Goal: Use online tool/utility: Utilize a website feature to perform a specific function

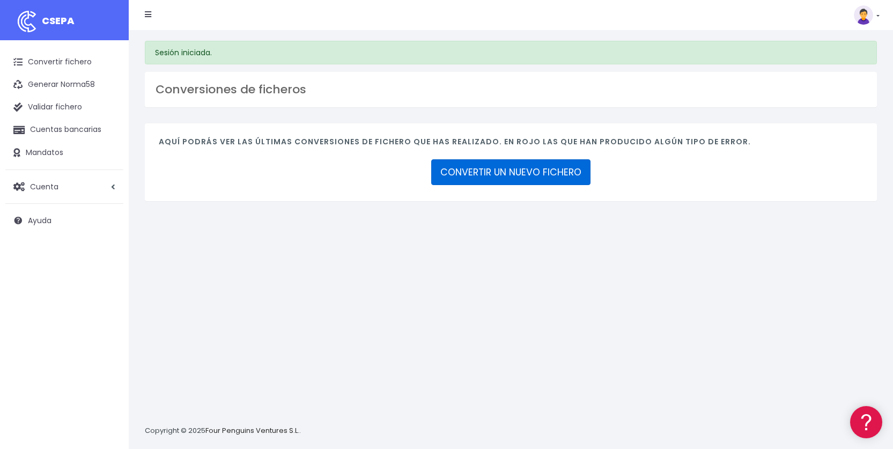
click at [542, 172] on link "CONVERTIR UN NUEVO FICHERO" at bounding box center [510, 172] width 159 height 26
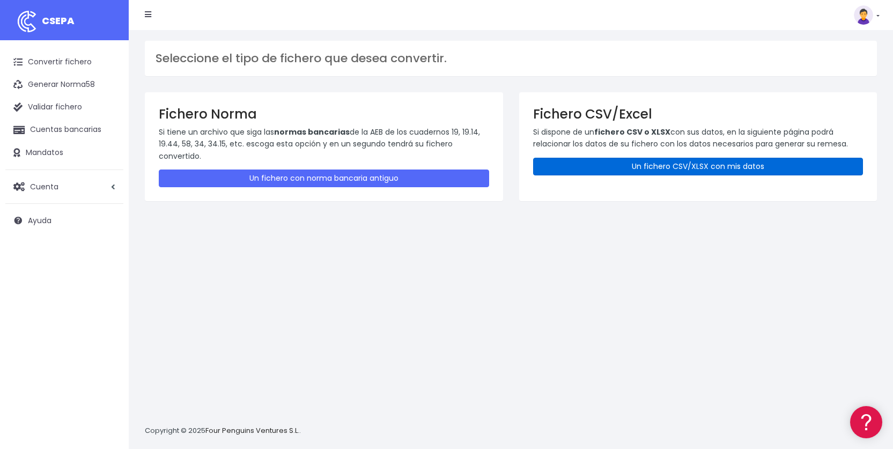
click at [630, 168] on link "Un fichero CSV/XLSX con mis datos" at bounding box center [698, 167] width 330 height 18
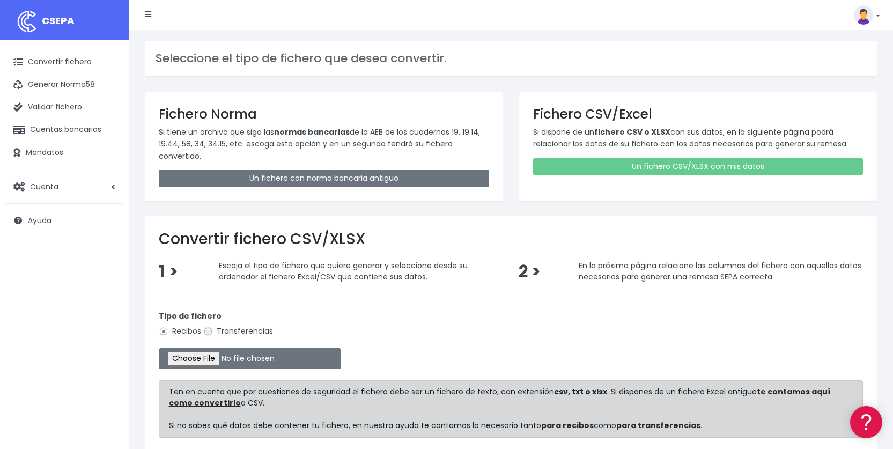
click at [207, 328] on input "Transferencias" at bounding box center [208, 332] width 10 height 10
radio input "true"
click at [222, 355] on input "file" at bounding box center [250, 358] width 182 height 21
type input "C:\fakepath\NOMINAS SEPTIEMRE.csv"
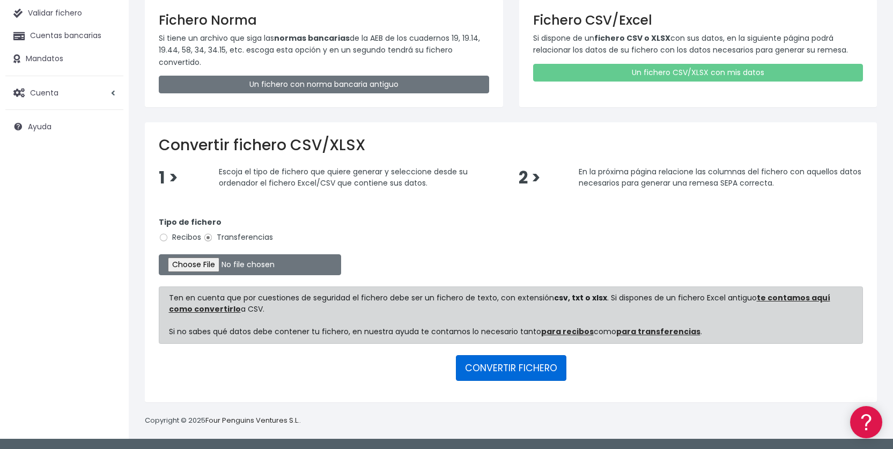
click at [495, 368] on button "CONVERTIR FICHERO" at bounding box center [511, 368] width 111 height 26
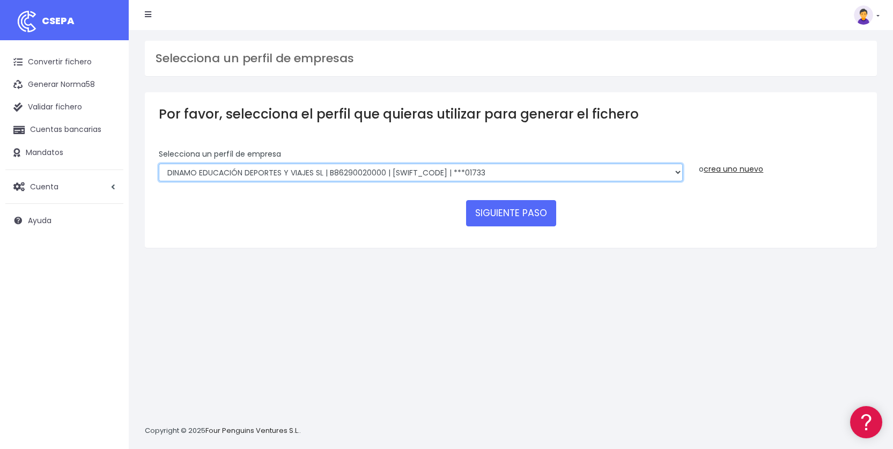
click at [407, 175] on select "DINAMO EDUCACIÓN DEPORTES Y VIAJES SL | B86290020000 | BSABESBBXXX | ***01733 D…" at bounding box center [421, 173] width 524 height 18
select select "796"
click at [159, 164] on select "DINAMO EDUCACIÓN DEPORTES Y VIAJES SL | B86290020000 | BSABESBBXXX | ***01733 D…" at bounding box center [421, 173] width 524 height 18
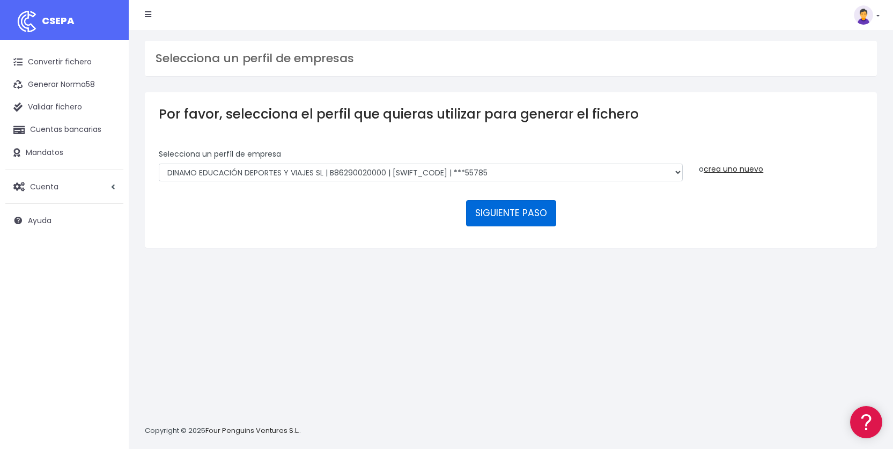
click at [525, 216] on button "SIGUIENTE PASO" at bounding box center [511, 213] width 90 height 26
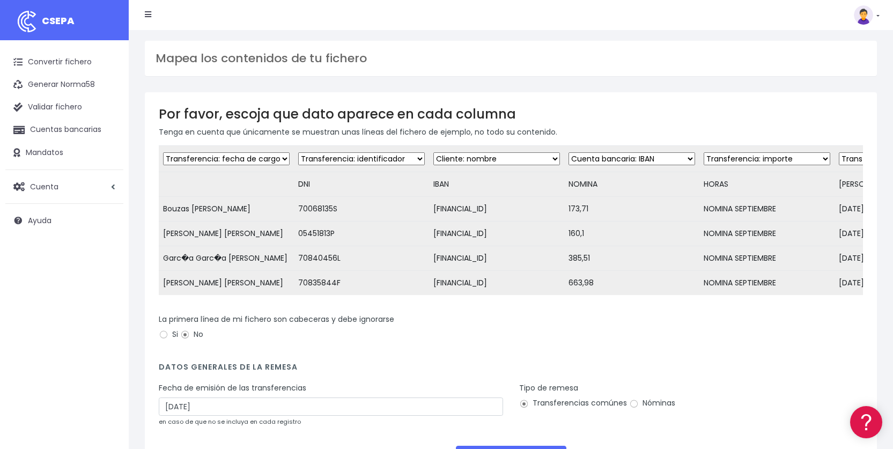
click at [279, 158] on select "Desechar campo Cliente: nombre Cliente: DNI Cliente: Email Cliente: referencia …" at bounding box center [226, 158] width 127 height 13
select select "creditor"
click at [163, 152] on select "Desechar campo Cliente: nombre Cliente: DNI Cliente: Email Cliente: referencia …" at bounding box center [226, 158] width 127 height 13
click at [409, 156] on select "Desechar campo Cliente: nombre Cliente: DNI Cliente: Email Cliente: referencia …" at bounding box center [361, 158] width 127 height 13
select select "taxid"
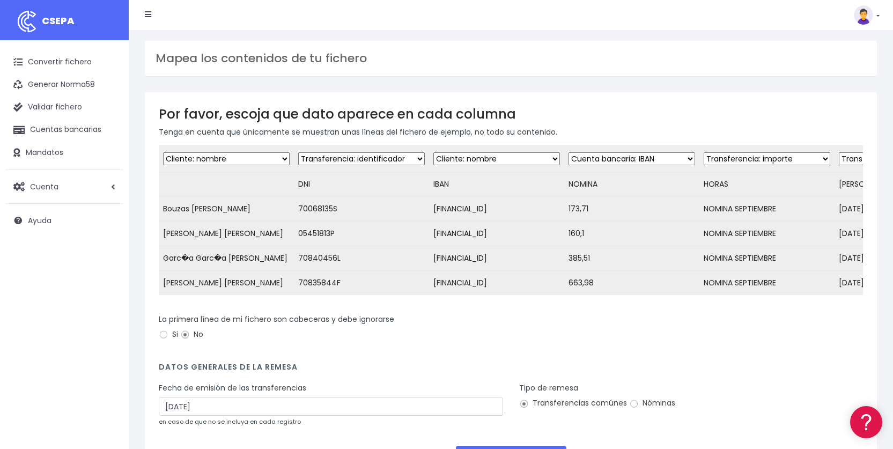
click at [298, 152] on select "Desechar campo Cliente: nombre Cliente: DNI Cliente: Email Cliente: referencia …" at bounding box center [361, 158] width 127 height 13
click at [488, 162] on select "Desechar campo Cliente: nombre Cliente: DNI Cliente: Email Cliente: referencia …" at bounding box center [497, 158] width 127 height 13
select select "iban"
click at [434, 152] on select "Desechar campo Cliente: nombre Cliente: DNI Cliente: Email Cliente: referencia …" at bounding box center [497, 158] width 127 height 13
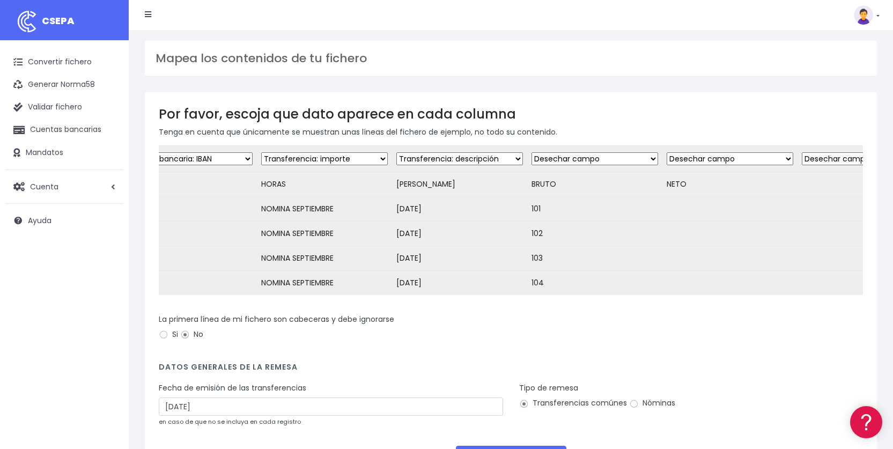
scroll to position [0, 455]
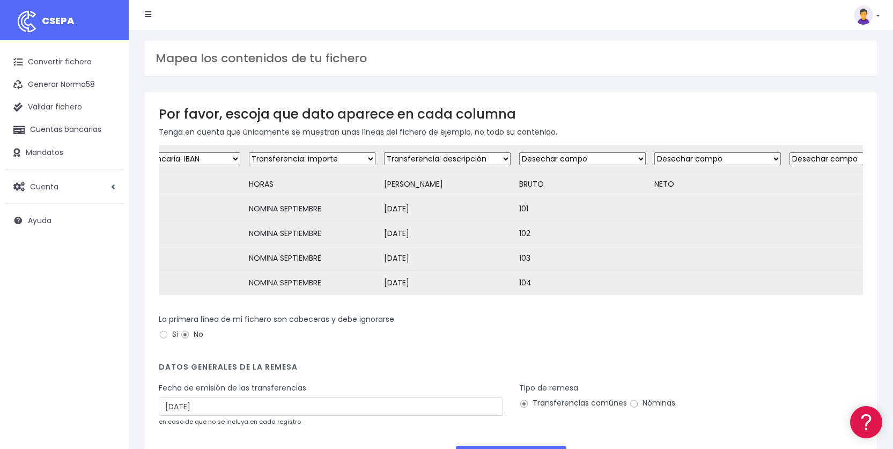
click at [277, 163] on select "Desechar campo Cliente: nombre Cliente: DNI Cliente: Email Cliente: referencia …" at bounding box center [312, 158] width 127 height 13
click at [277, 161] on select "Desechar campo Cliente: nombre Cliente: DNI Cliente: Email Cliente: referencia …" at bounding box center [312, 158] width 127 height 13
click at [447, 160] on select "Desechar campo Cliente: nombre Cliente: DNI Cliente: Email Cliente: referencia …" at bounding box center [447, 158] width 127 height 13
select select "date"
click at [384, 152] on select "Desechar campo Cliente: nombre Cliente: DNI Cliente: Email Cliente: referencia …" at bounding box center [447, 158] width 127 height 13
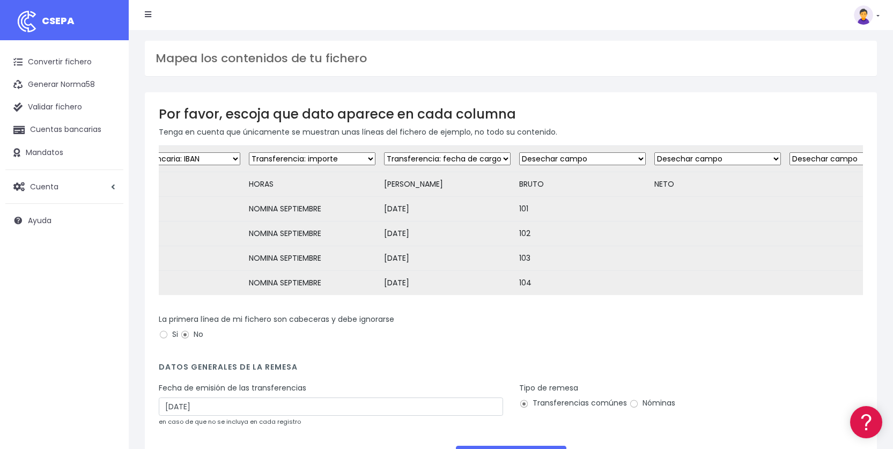
click at [542, 158] on select "Desechar campo Cliente: nombre Cliente: DNI Cliente: Email Cliente: referencia …" at bounding box center [582, 158] width 127 height 13
select select "reference"
click at [519, 152] on select "Desechar campo Cliente: nombre Cliente: DNI Cliente: Email Cliente: referencia …" at bounding box center [582, 158] width 127 height 13
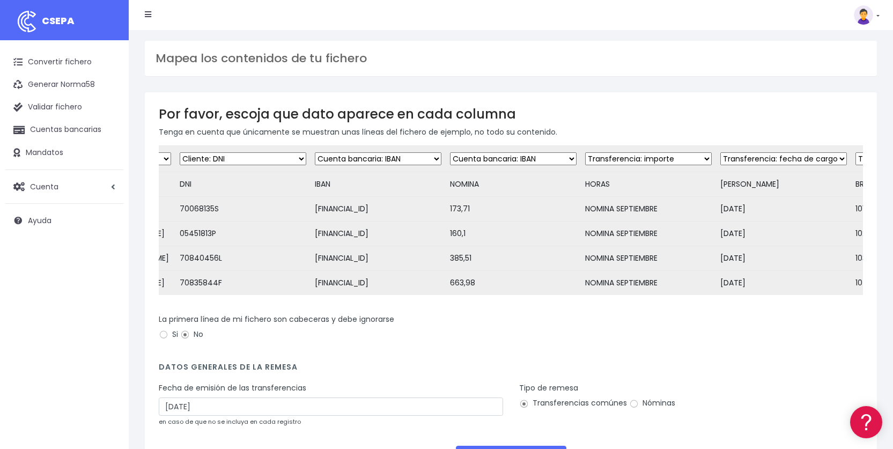
scroll to position [0, 0]
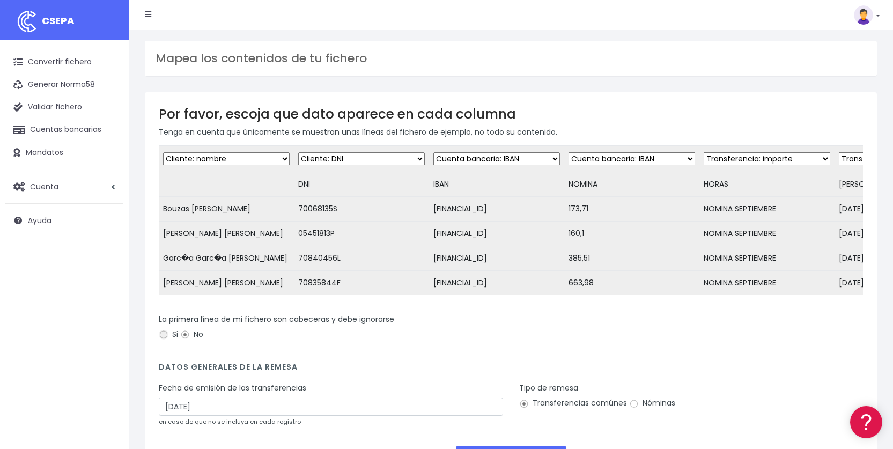
drag, startPoint x: 164, startPoint y: 341, endPoint x: 155, endPoint y: 341, distance: 9.1
click at [164, 340] on input "Si" at bounding box center [164, 335] width 10 height 10
radio input "true"
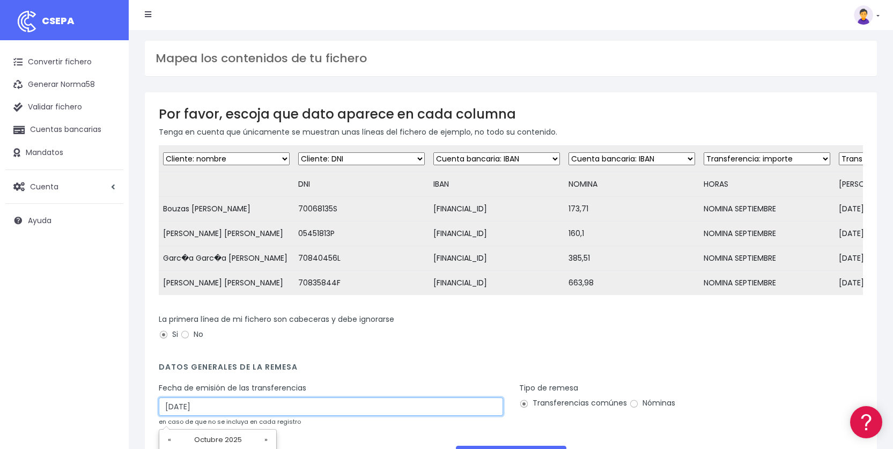
click at [174, 412] on input "09/10/2025" at bounding box center [331, 407] width 344 height 18
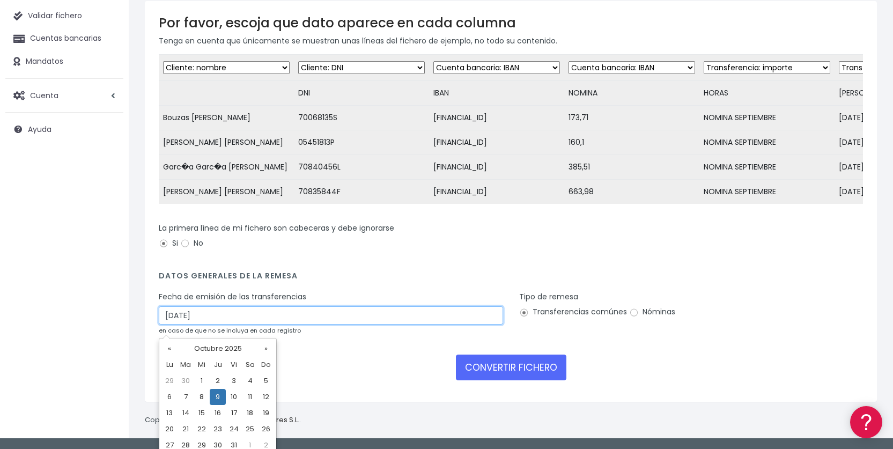
scroll to position [107, 0]
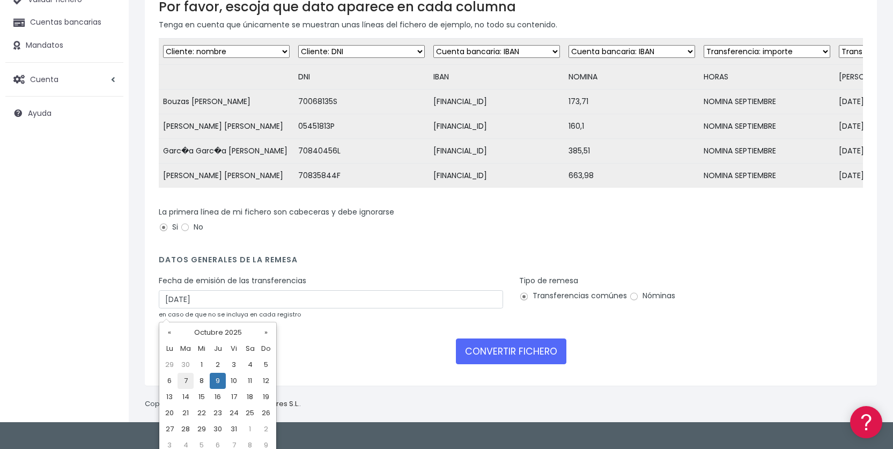
click at [187, 379] on td "7" at bounding box center [186, 381] width 16 height 16
type input "07/10/2025"
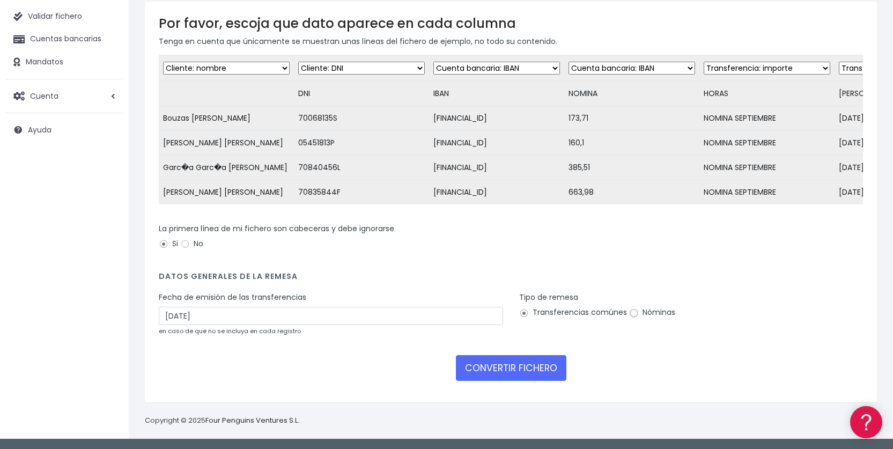
click at [631, 315] on input "Nóminas" at bounding box center [634, 314] width 10 height 10
radio input "true"
click at [655, 62] on select "Desechar campo Cliente: nombre Cliente: DNI Cliente: Email Cliente: referencia …" at bounding box center [632, 68] width 127 height 13
select select "amount"
click at [569, 62] on select "Desechar campo Cliente: nombre Cliente: DNI Cliente: Email Cliente: referencia …" at bounding box center [632, 68] width 127 height 13
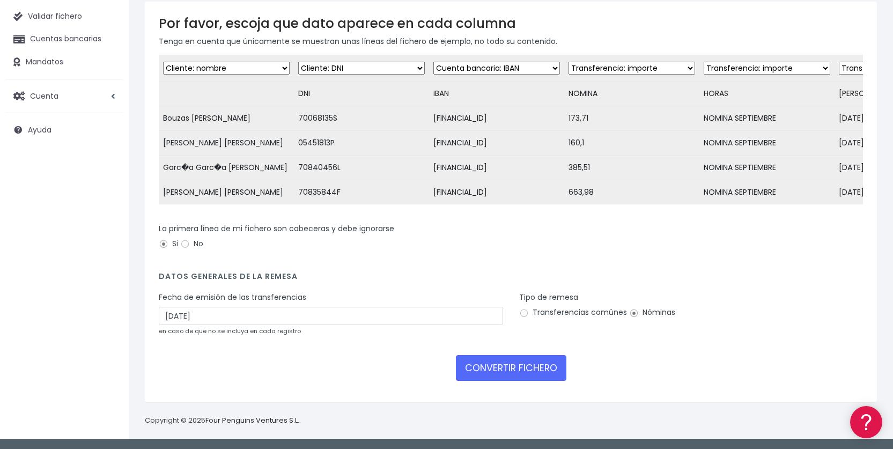
click at [705, 62] on select "Desechar campo Cliente: nombre Cliente: DNI Cliente: Email Cliente: referencia …" at bounding box center [767, 68] width 127 height 13
select select "description"
click at [704, 62] on select "Desechar campo Cliente: nombre Cliente: DNI Cliente: Email Cliente: referencia …" at bounding box center [767, 68] width 127 height 13
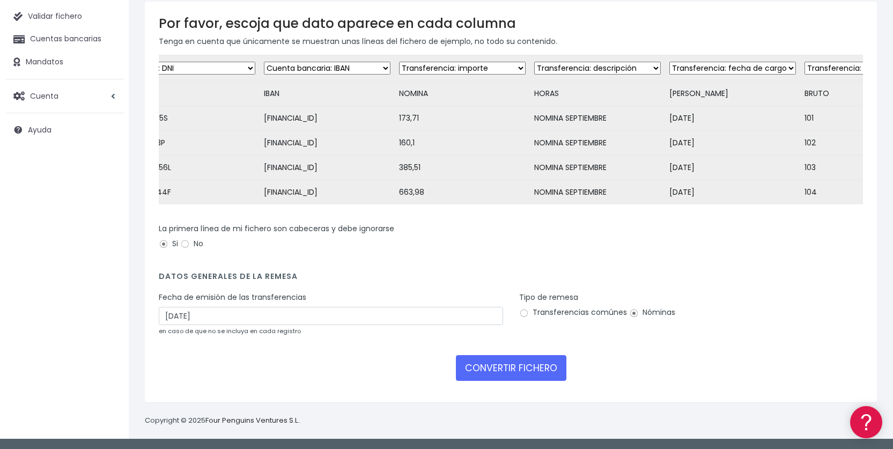
scroll to position [0, 0]
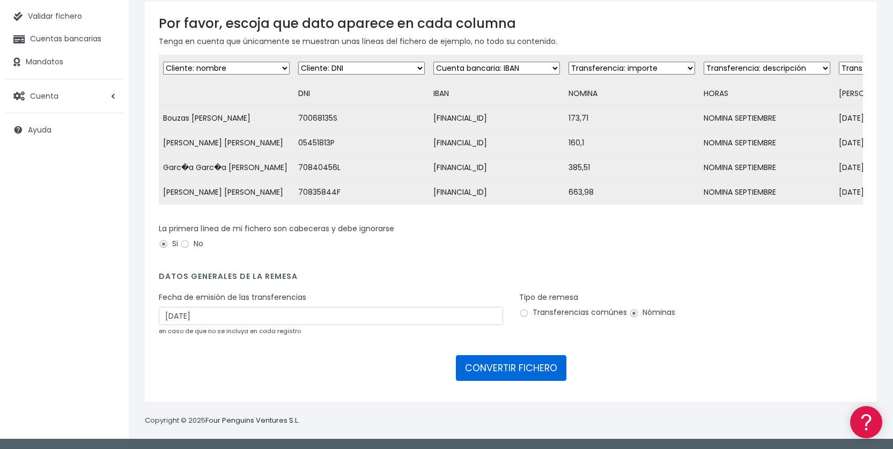
click at [498, 368] on button "CONVERTIR FICHERO" at bounding box center [511, 368] width 111 height 26
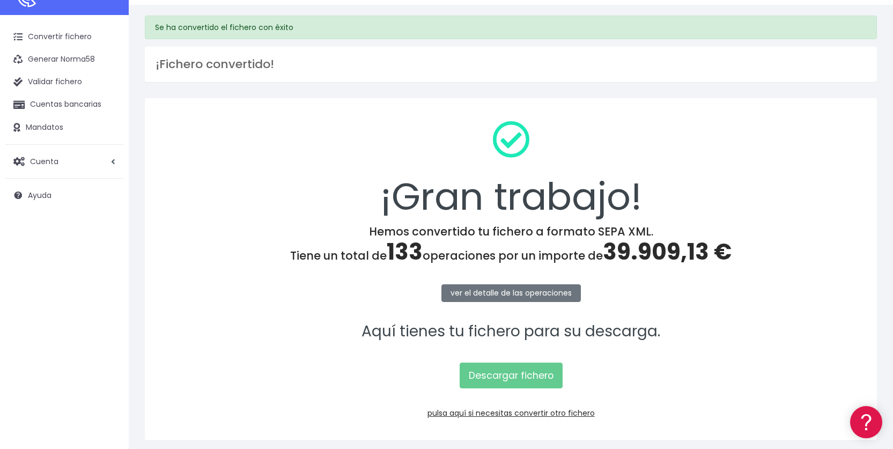
scroll to position [63, 0]
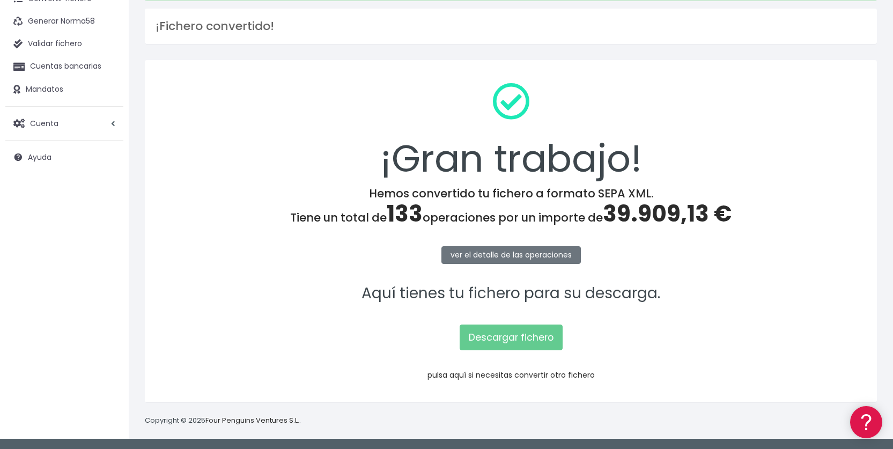
click at [493, 378] on link "pulsa aquí si necesitas convertir otro fichero" at bounding box center [511, 375] width 167 height 11
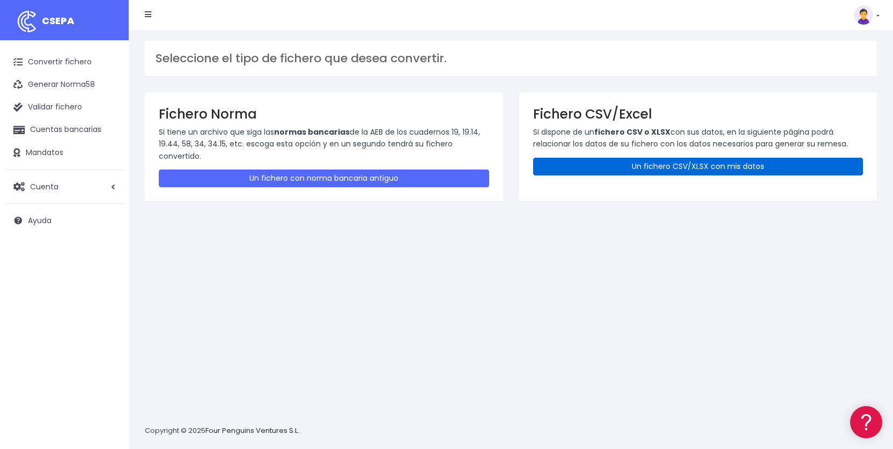
click at [619, 170] on link "Un fichero CSV/XLSX con mis datos" at bounding box center [698, 167] width 330 height 18
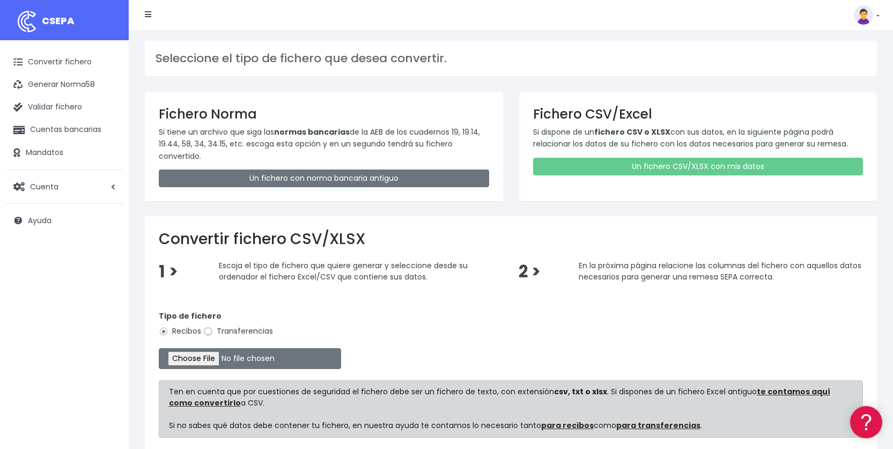
click at [212, 330] on input "Transferencias" at bounding box center [208, 332] width 10 height 10
radio input "true"
click at [238, 359] on input "file" at bounding box center [250, 358] width 182 height 21
type input "C:\fakepath\NOMINAS SEPTIEMRE.csv"
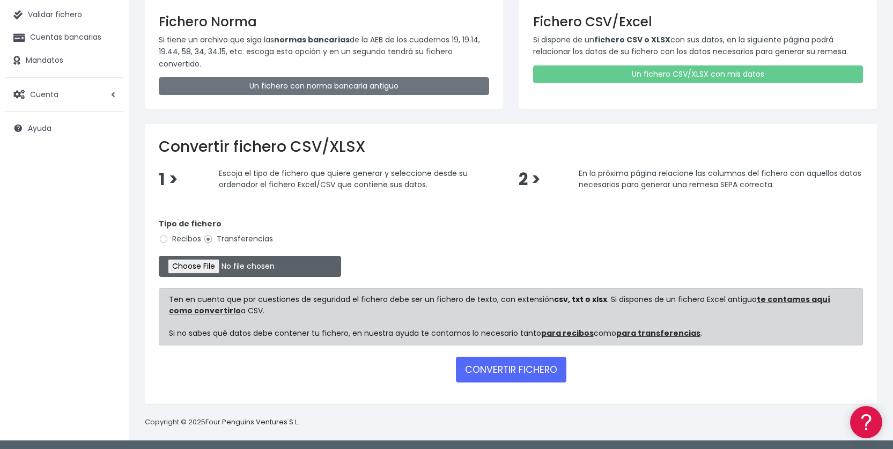
scroll to position [94, 0]
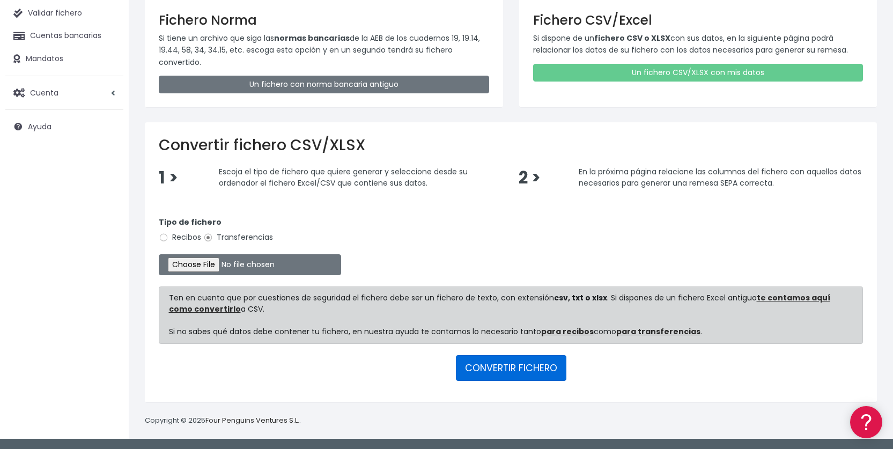
click at [517, 364] on button "CONVERTIR FICHERO" at bounding box center [511, 368] width 111 height 26
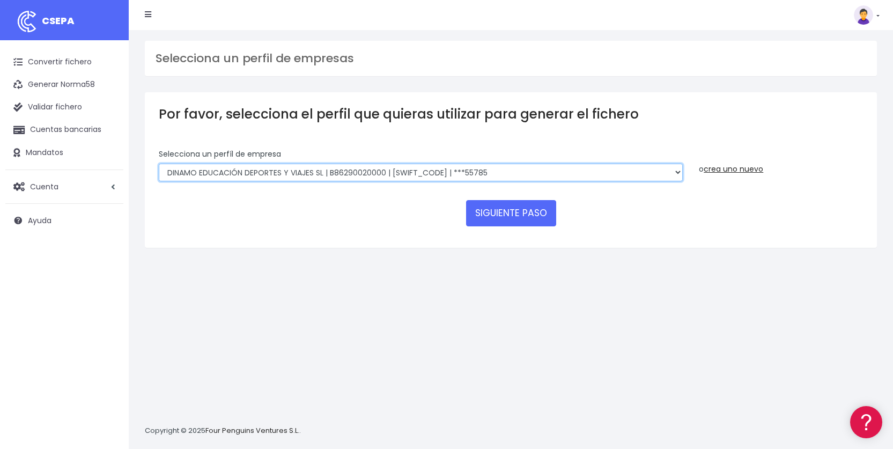
click at [436, 167] on select "DINAMO EDUCACIÓN DEPORTES Y VIAJES SL | B86290020000 | [SWIFT_CODE] | ***01733 …" at bounding box center [421, 173] width 524 height 18
click at [159, 164] on select "DINAMO EDUCACIÓN DEPORTES Y VIAJES SL | B86290020000 | [SWIFT_CODE] | ***01733 …" at bounding box center [421, 173] width 524 height 18
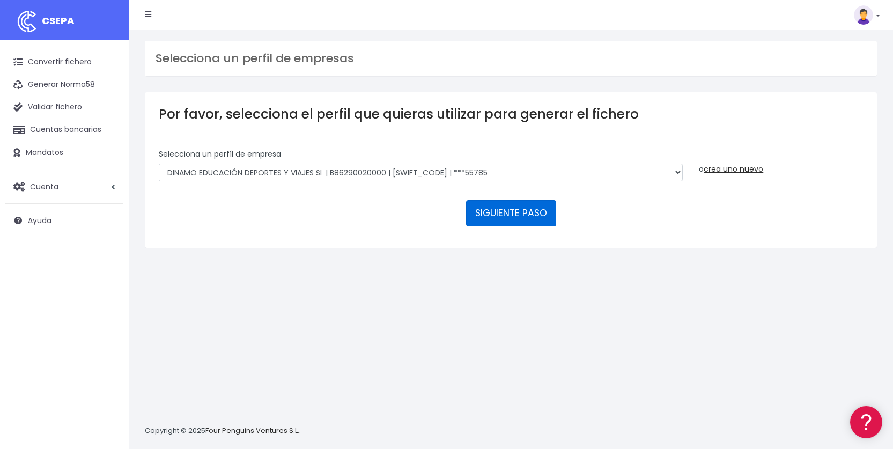
click at [502, 212] on button "SIGUIENTE PASO" at bounding box center [511, 213] width 90 height 26
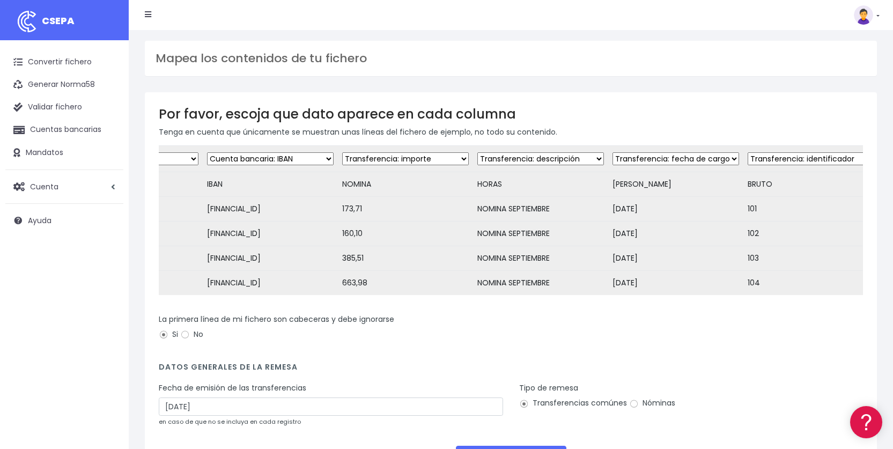
scroll to position [0, 127]
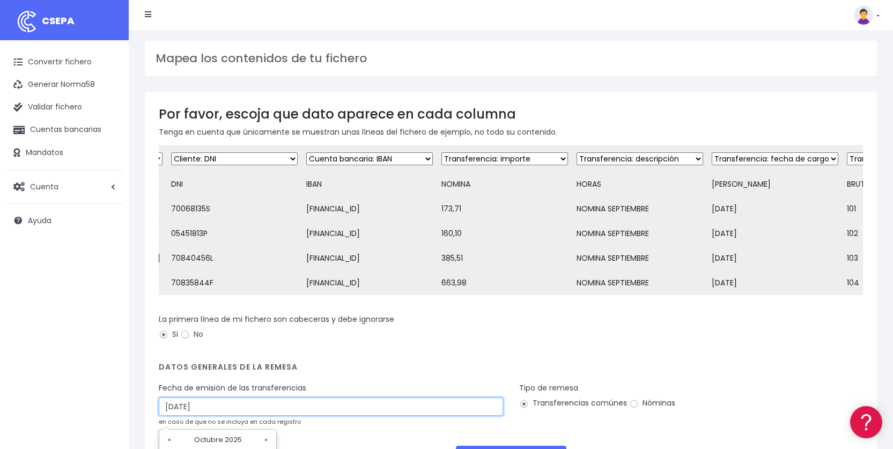
click at [168, 416] on input "09/10/2025" at bounding box center [331, 407] width 344 height 18
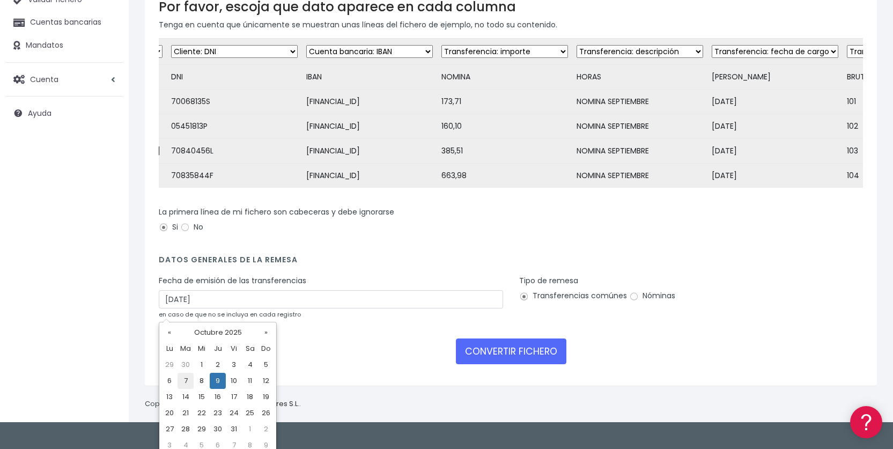
click at [183, 380] on td "7" at bounding box center [186, 381] width 16 height 16
type input "07/10/2025"
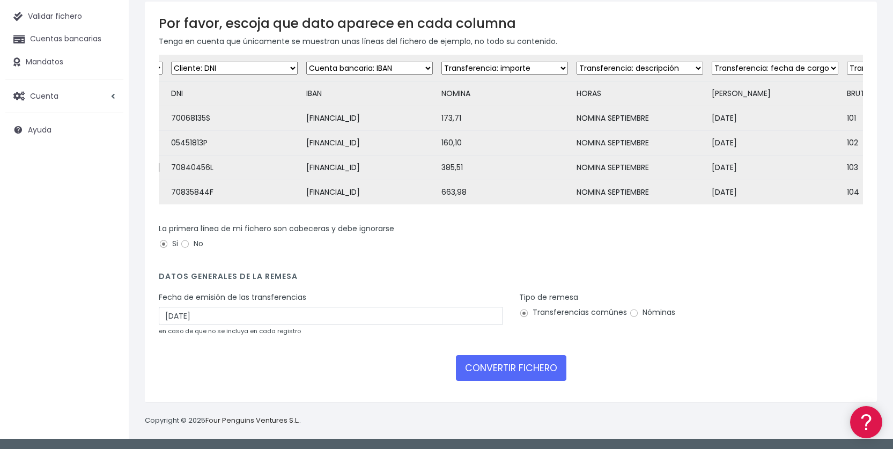
scroll to position [99, 0]
click at [633, 315] on input "Nóminas" at bounding box center [634, 314] width 10 height 10
radio input "true"
click at [529, 365] on button "CONVERTIR FICHERO" at bounding box center [511, 368] width 111 height 26
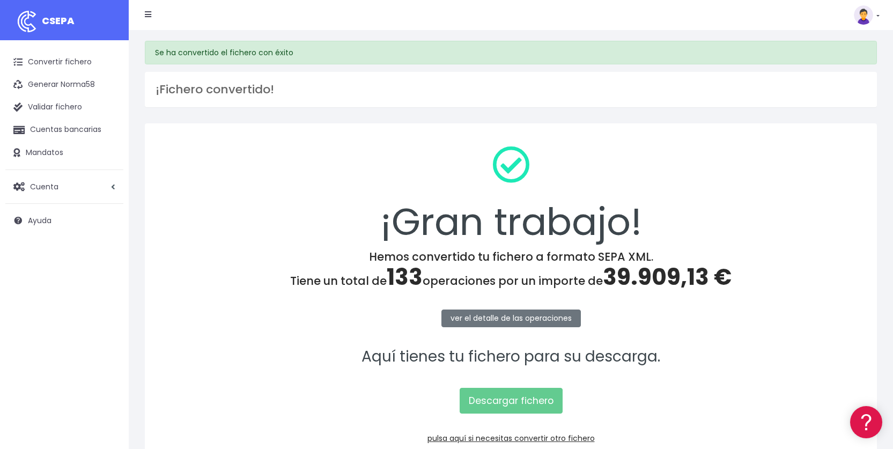
scroll to position [54, 0]
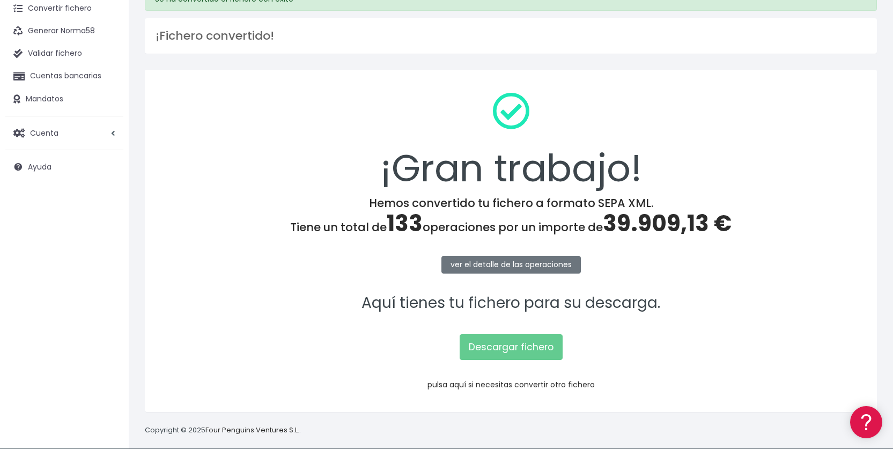
click at [542, 386] on link "pulsa aquí si necesitas convertir otro fichero" at bounding box center [511, 384] width 167 height 11
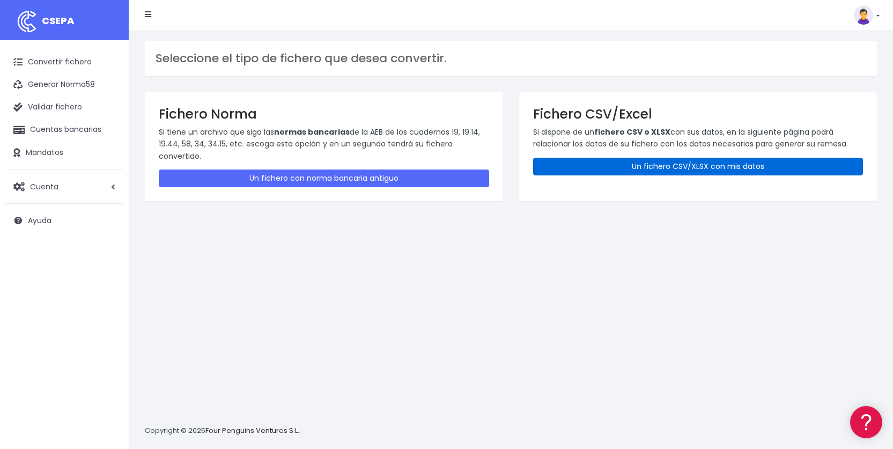
click at [659, 167] on link "Un fichero CSV/XLSX con mis datos" at bounding box center [698, 167] width 330 height 18
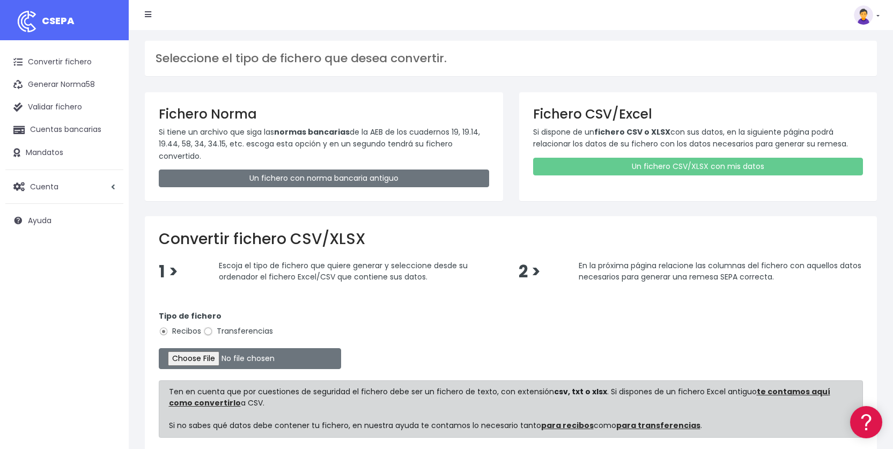
click at [208, 332] on input "Transferencias" at bounding box center [208, 332] width 10 height 10
radio input "true"
click at [223, 352] on input "file" at bounding box center [250, 358] width 182 height 21
type input "C:\fakepath\NOMINAS SEPTIEMRE.csv"
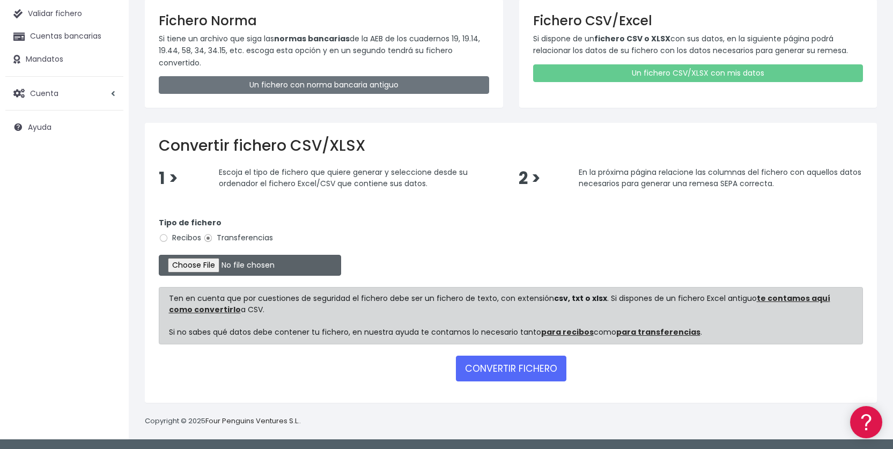
scroll to position [94, 0]
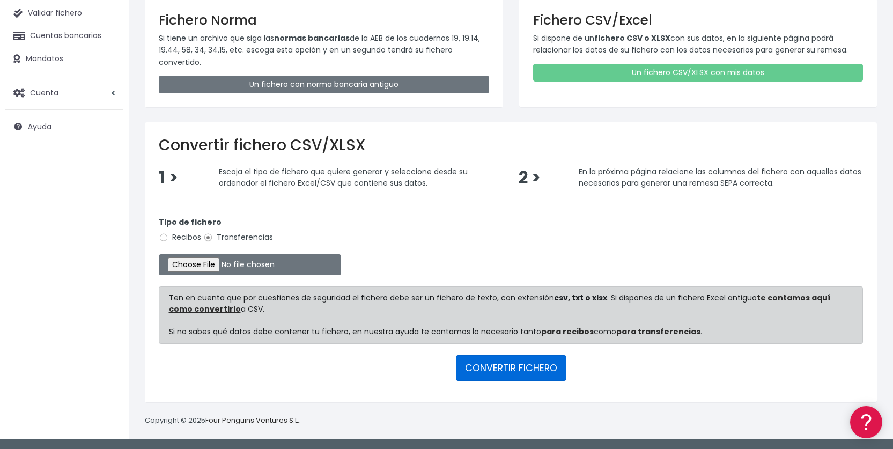
click at [542, 372] on button "CONVERTIR FICHERO" at bounding box center [511, 368] width 111 height 26
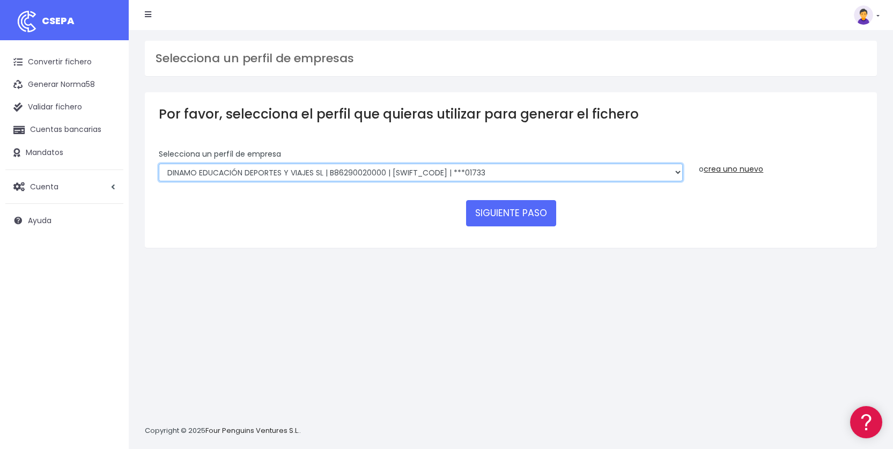
click at [483, 175] on select "DINAMO EDUCACIÓN DEPORTES Y VIAJES SL | B86290020000 | [SWIFT_CODE] | ***01733 …" at bounding box center [421, 173] width 524 height 18
select select "796"
click at [159, 164] on select "DINAMO EDUCACIÓN DEPORTES Y VIAJES SL | B86290020000 | [SWIFT_CODE] | ***01733 …" at bounding box center [421, 173] width 524 height 18
click at [473, 172] on select "DINAMO EDUCACIÓN DEPORTES Y VIAJES SL | B86290020000 | [SWIFT_CODE] | ***01733 …" at bounding box center [421, 173] width 524 height 18
click at [159, 164] on select "DINAMO EDUCACIÓN DEPORTES Y VIAJES SL | B86290020000 | [SWIFT_CODE] | ***01733 …" at bounding box center [421, 173] width 524 height 18
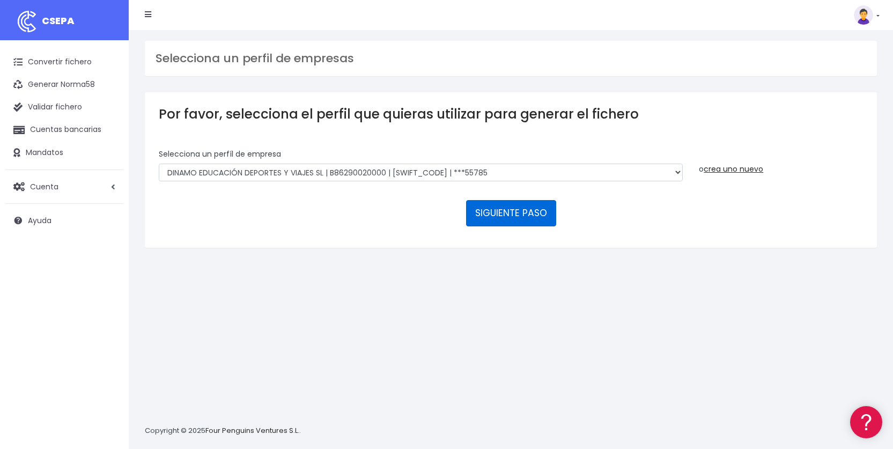
click at [499, 209] on button "SIGUIENTE PASO" at bounding box center [511, 213] width 90 height 26
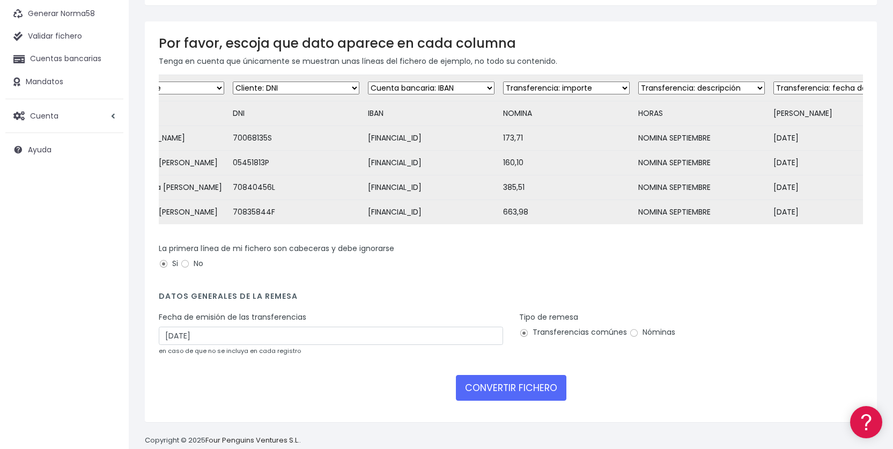
scroll to position [99, 0]
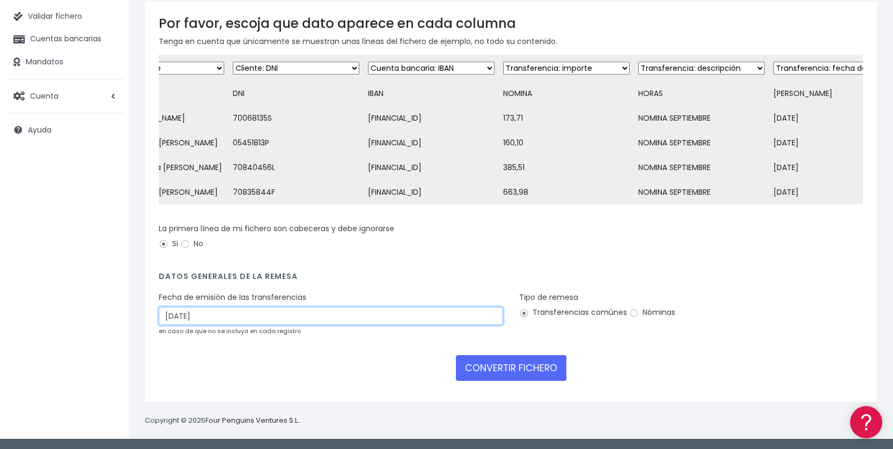
click at [169, 317] on input "[DATE]" at bounding box center [331, 316] width 344 height 18
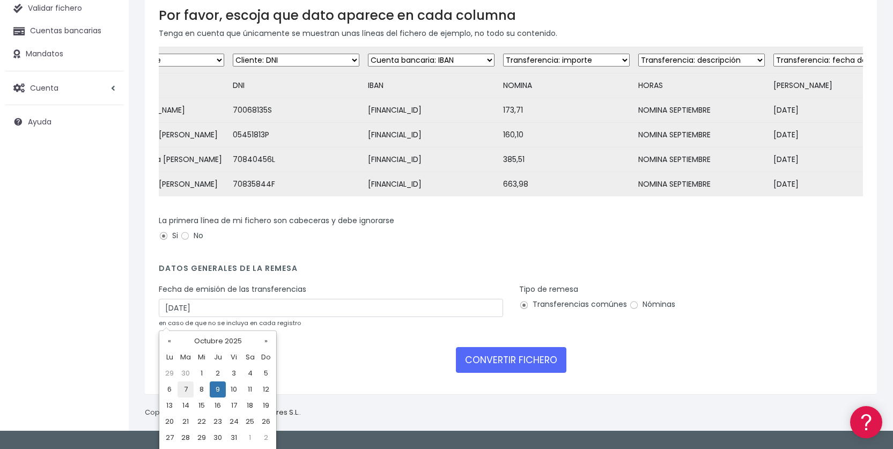
click at [186, 386] on td "7" at bounding box center [186, 389] width 16 height 16
type input "[DATE]"
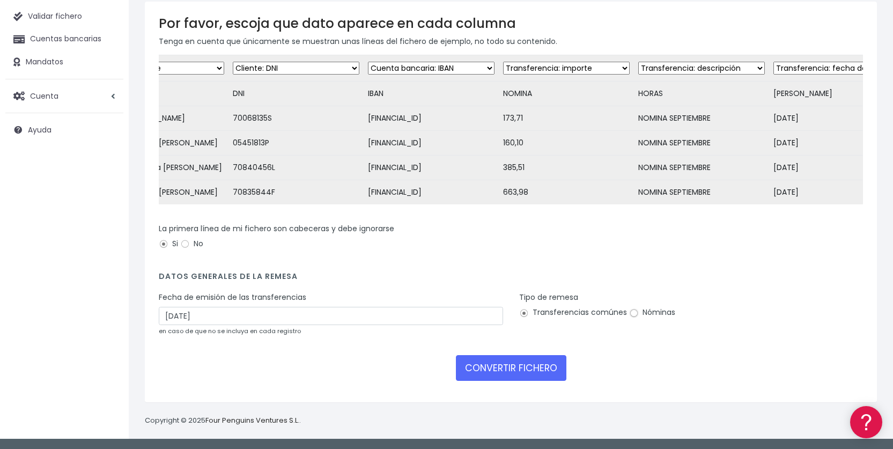
click at [631, 315] on input "Nóminas" at bounding box center [634, 314] width 10 height 10
radio input "true"
click at [504, 380] on button "CONVERTIR FICHERO" at bounding box center [511, 368] width 111 height 26
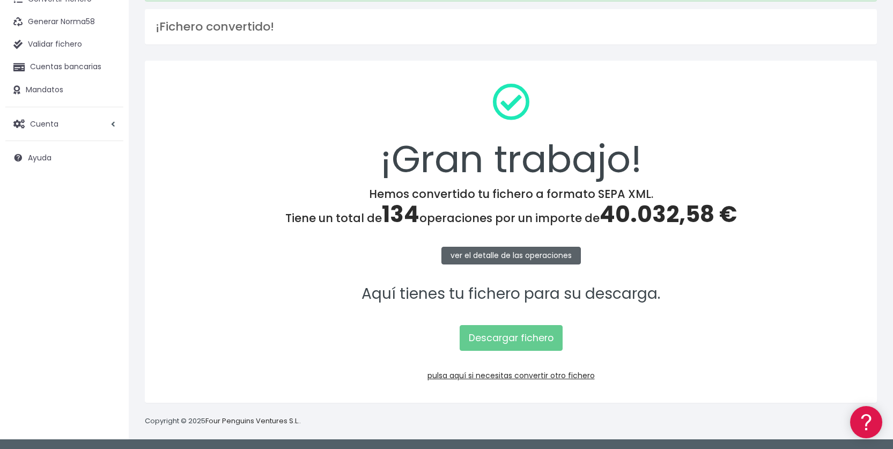
scroll to position [63, 0]
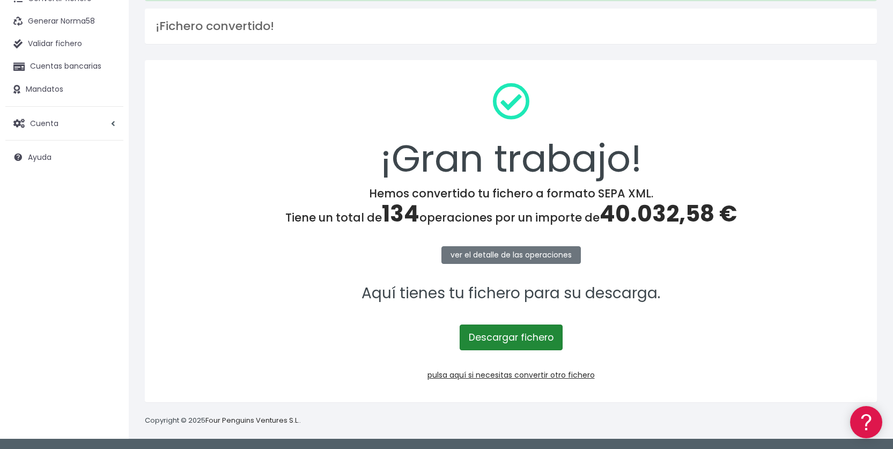
click at [513, 336] on link "Descargar fichero" at bounding box center [511, 338] width 103 height 26
